Goal: Information Seeking & Learning: Find specific fact

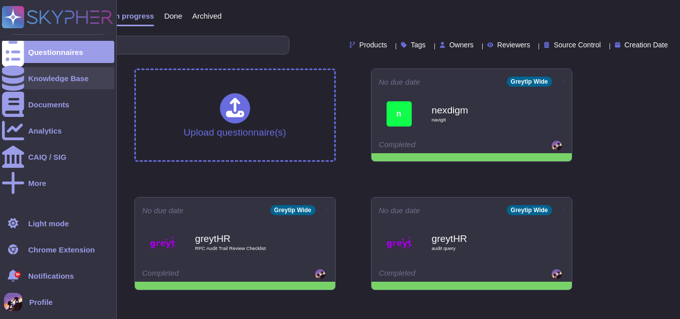
click at [44, 81] on div "Knowledge Base" at bounding box center [58, 78] width 60 height 8
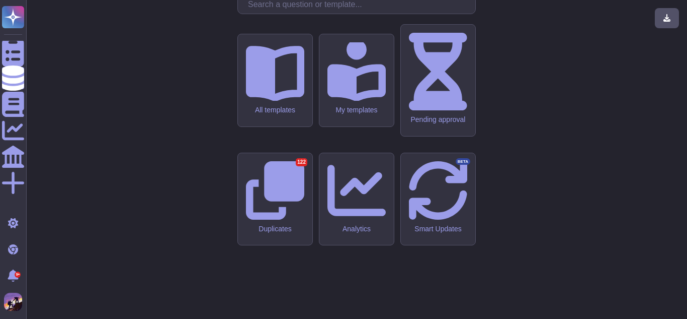
click at [299, 14] on input "text" at bounding box center [359, 5] width 233 height 18
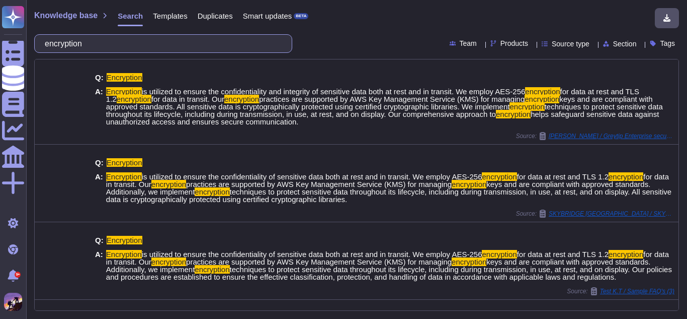
click at [206, 43] on input "encryption" at bounding box center [161, 44] width 242 height 18
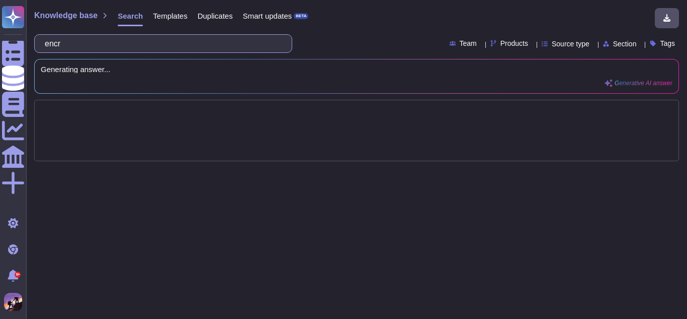
type input "en"
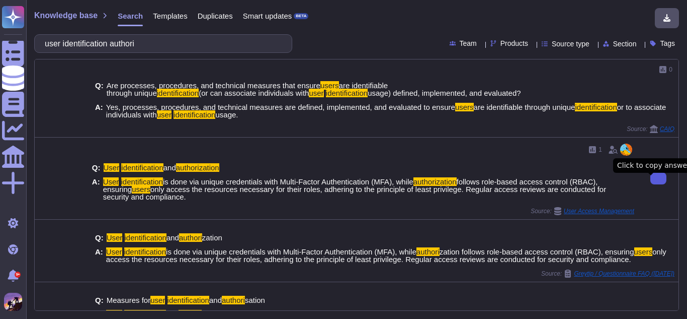
type input "user identification authori"
click at [659, 178] on icon at bounding box center [659, 178] width 0 height 0
